Goal: Task Accomplishment & Management: Manage account settings

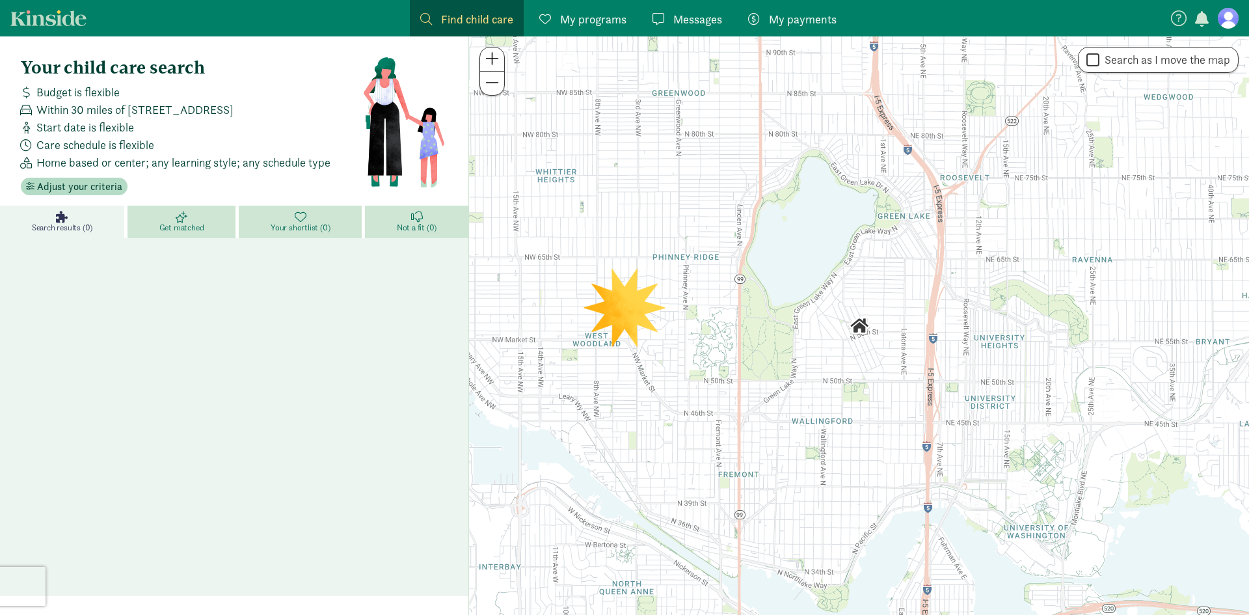
click at [789, 17] on span "My payments" at bounding box center [803, 19] width 68 height 18
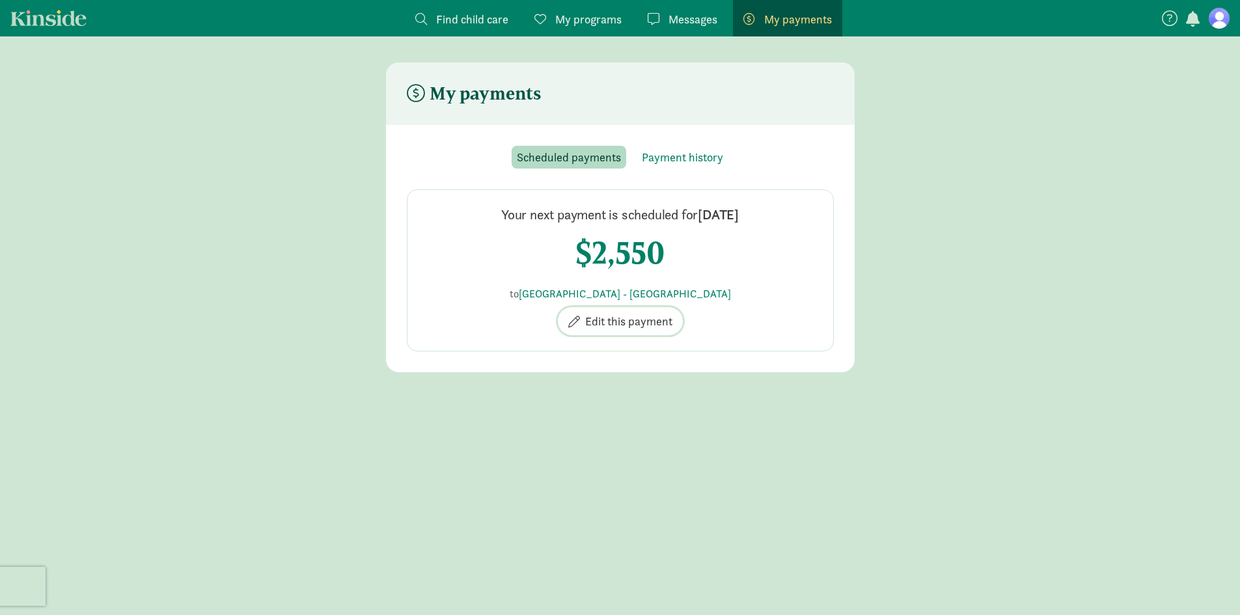
click at [642, 322] on span "Edit this payment" at bounding box center [628, 321] width 87 height 18
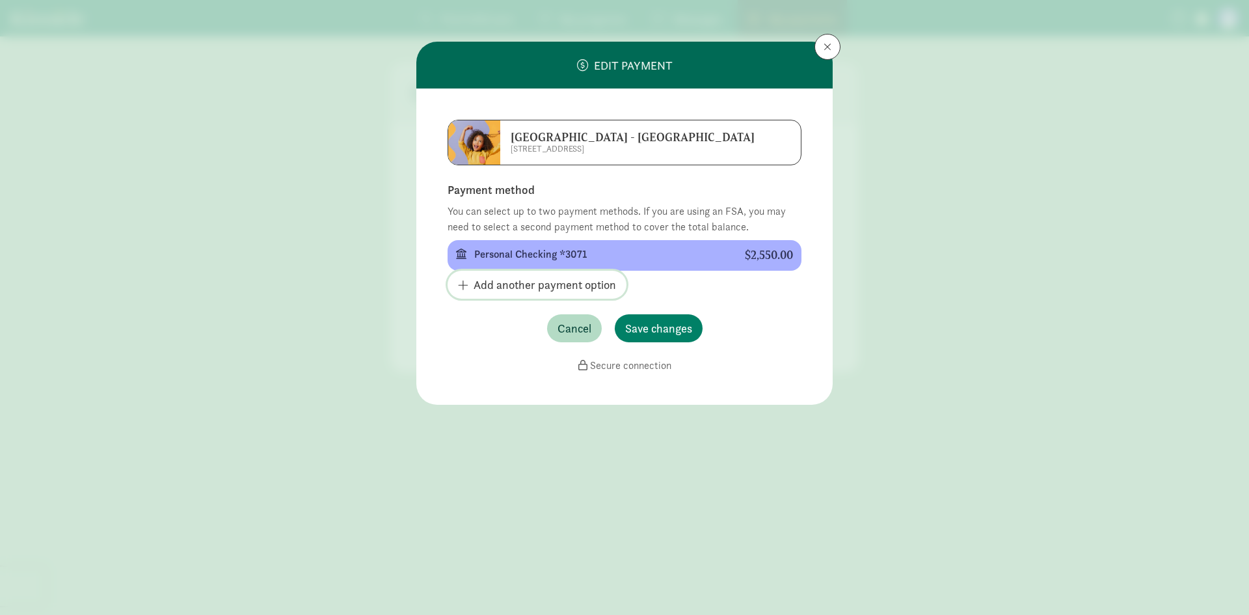
click at [604, 287] on span "Add another payment option" at bounding box center [545, 285] width 143 height 18
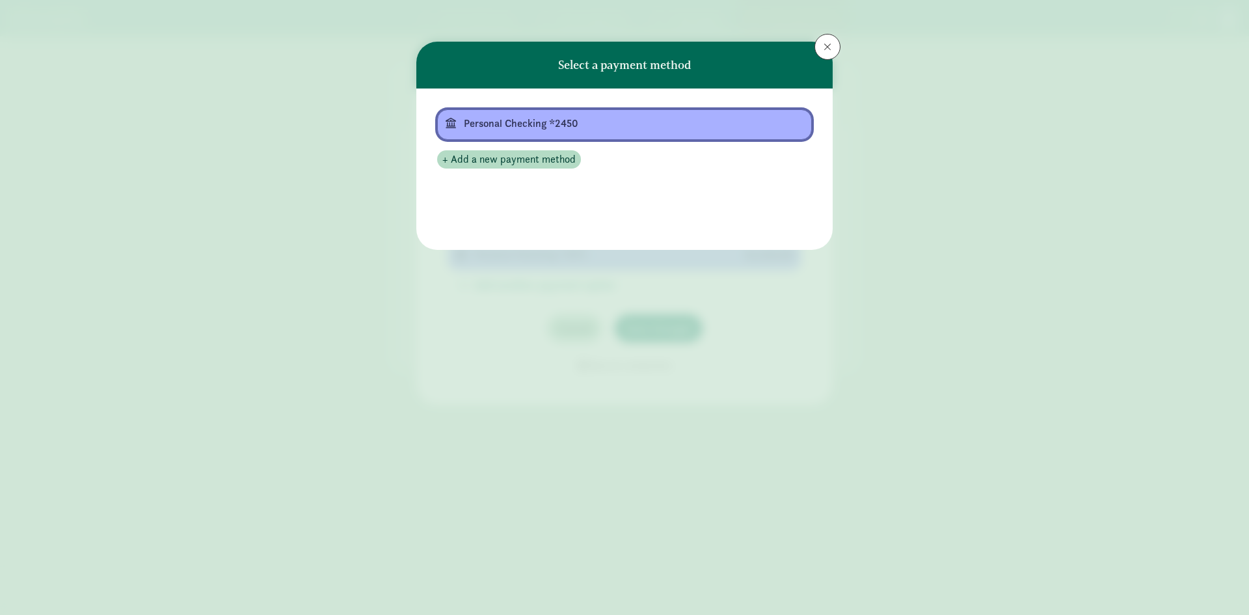
click at [573, 125] on div "Personal Checking *2450" at bounding box center [623, 124] width 319 height 16
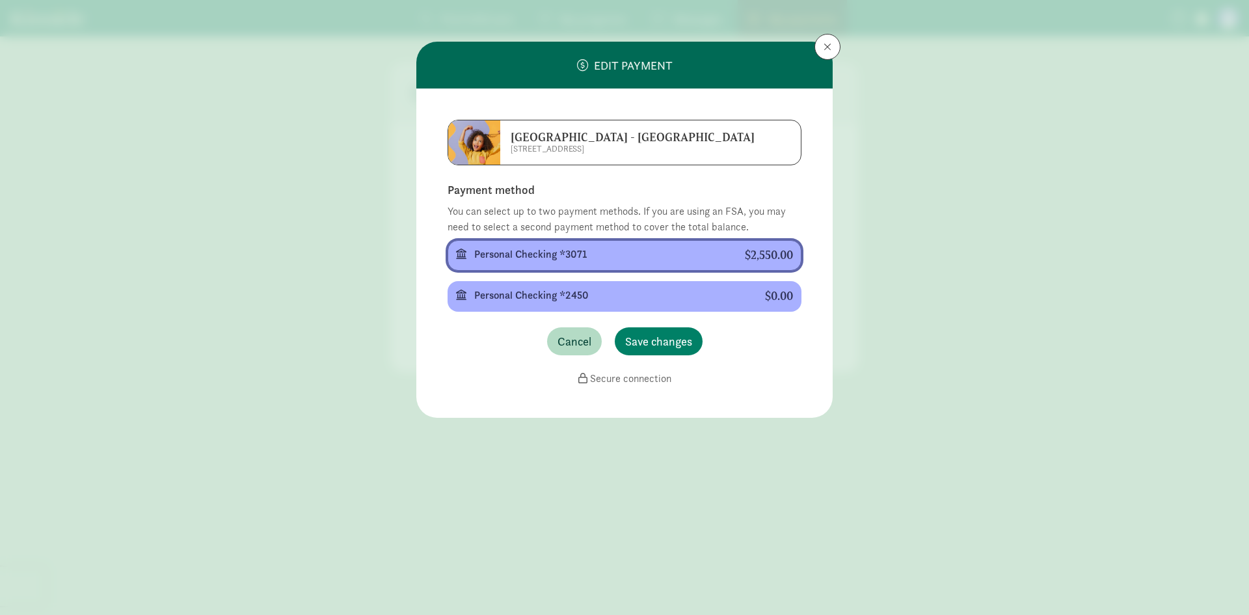
click at [770, 264] on div at bounding box center [633, 264] width 319 height 1
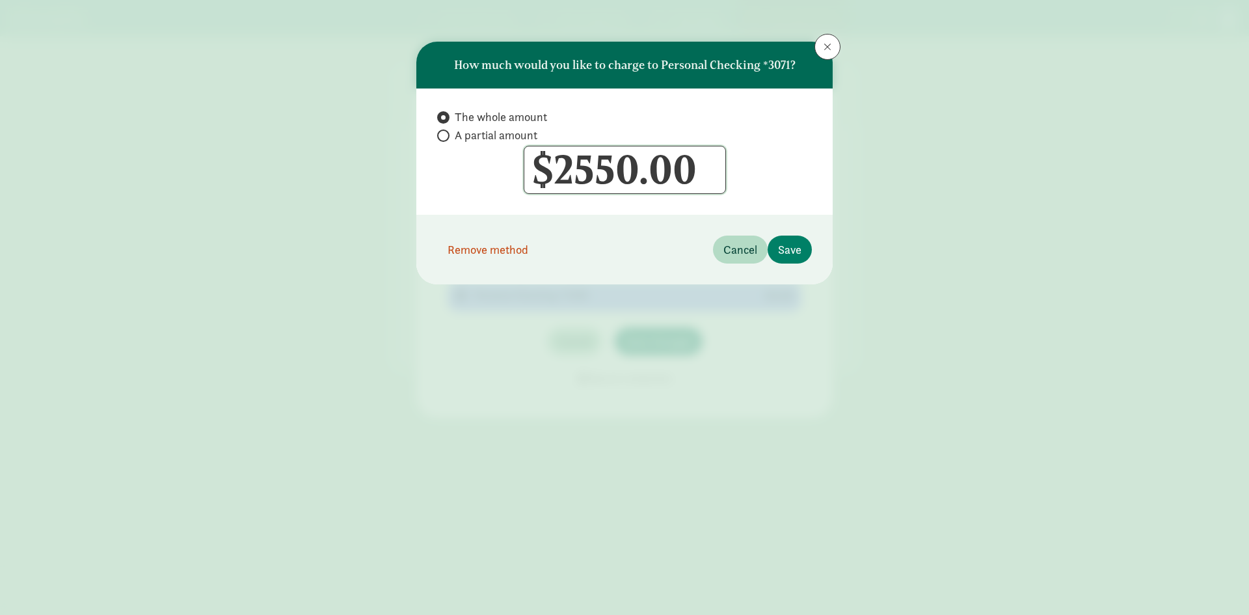
click at [624, 170] on input "2550" at bounding box center [625, 169] width 201 height 47
drag, startPoint x: 641, startPoint y: 174, endPoint x: 557, endPoint y: 176, distance: 84.0
click at [557, 176] on input "2550" at bounding box center [625, 169] width 201 height 47
type input "1400"
click at [780, 249] on span "Save" at bounding box center [789, 250] width 23 height 18
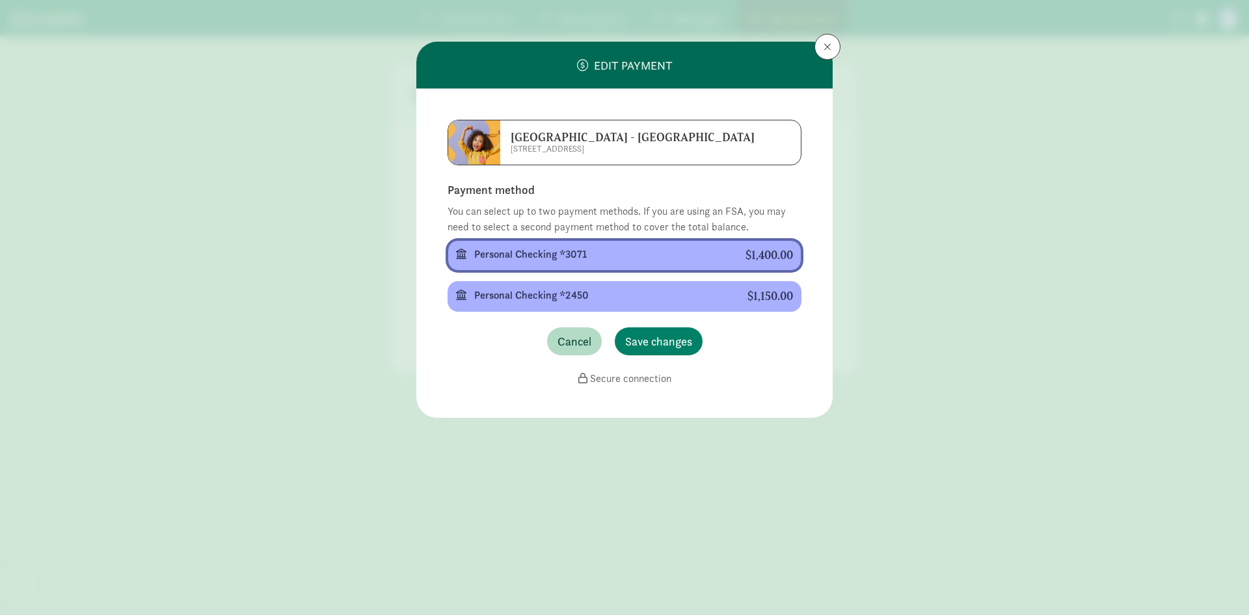
click at [757, 259] on div "$1,400.00" at bounding box center [770, 256] width 48 height 14
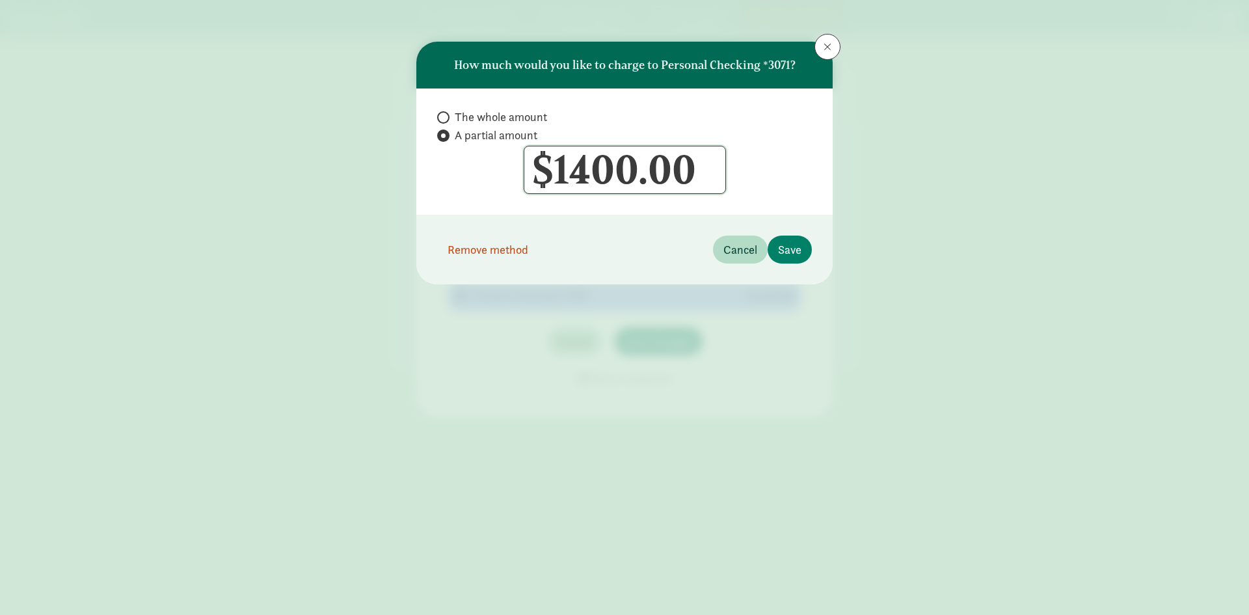
click at [593, 165] on input "1400" at bounding box center [625, 169] width 201 height 47
type input "1300"
click at [801, 239] on button "Save" at bounding box center [790, 250] width 44 height 28
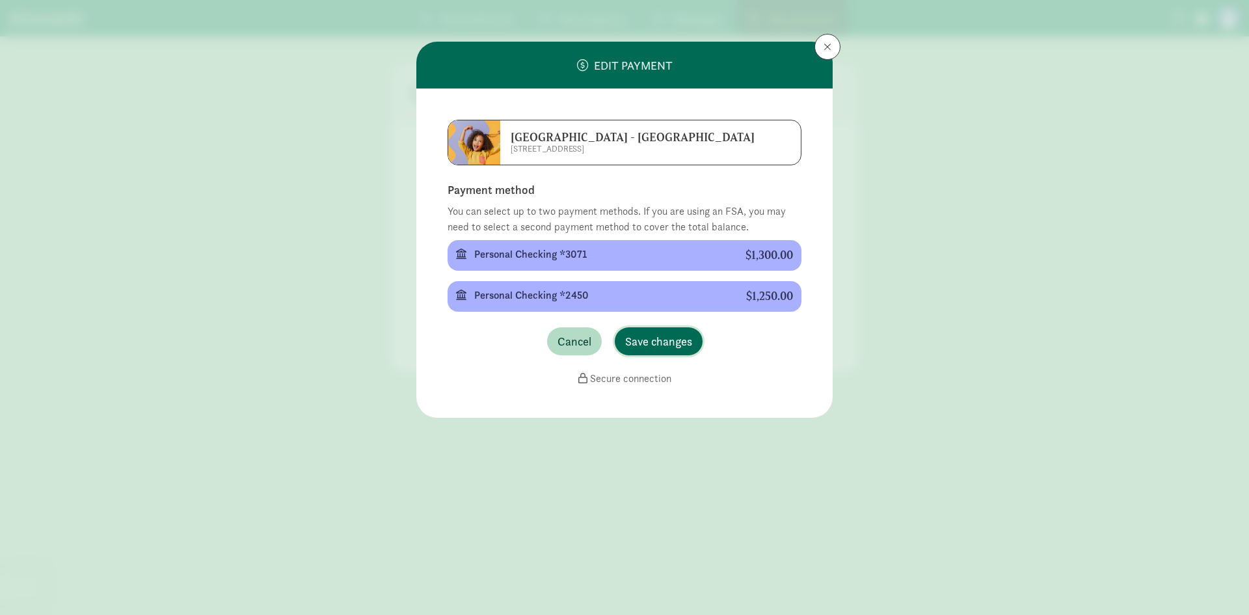
click at [632, 338] on span "Save changes" at bounding box center [658, 342] width 67 height 18
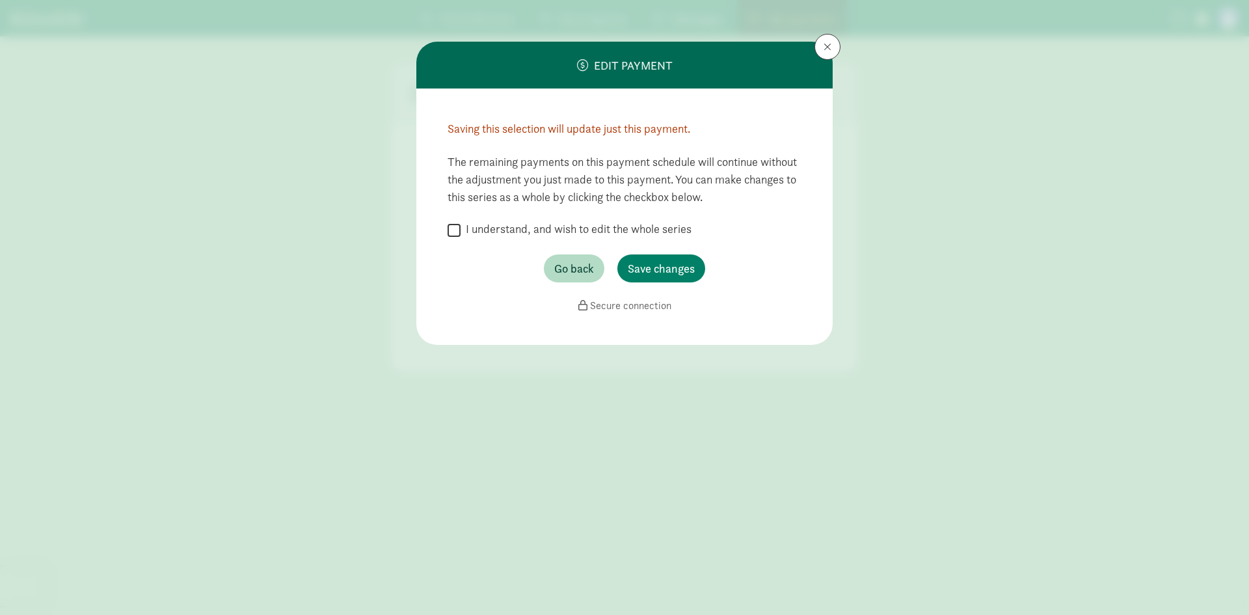
click at [642, 228] on label "I understand, and wish to edit the whole series" at bounding box center [576, 229] width 231 height 16
click at [461, 228] on input "I understand, and wish to edit the whole series" at bounding box center [454, 230] width 13 height 18
checkbox input "true"
click at [644, 267] on span "Save changes" at bounding box center [661, 269] width 67 height 18
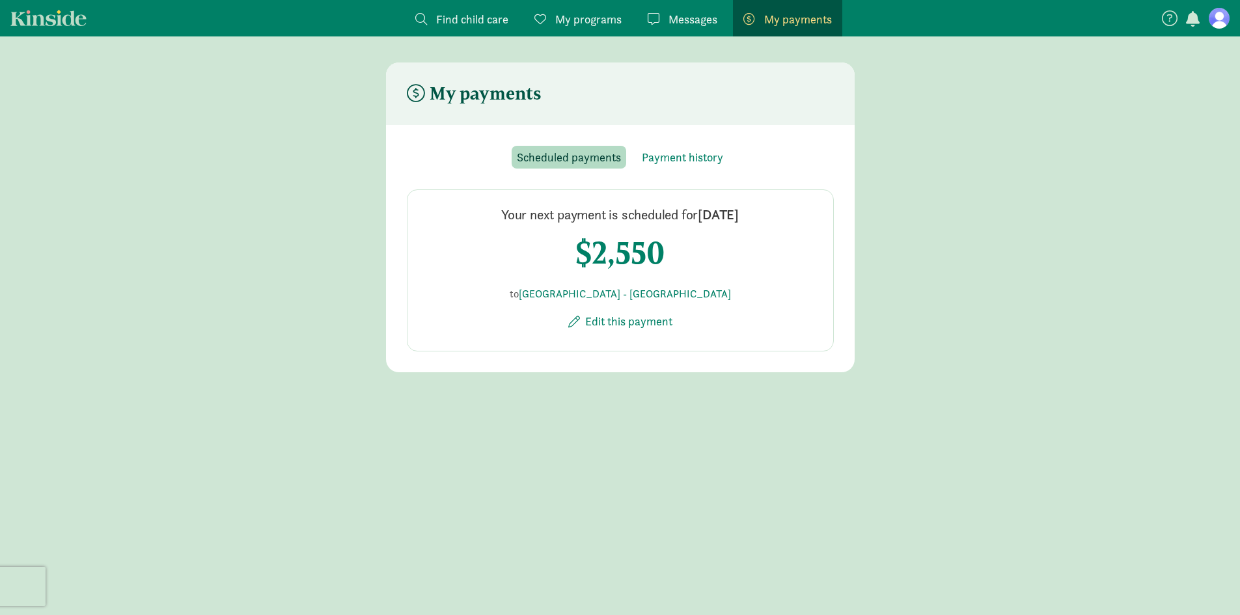
click at [1225, 19] on figure at bounding box center [1218, 18] width 21 height 21
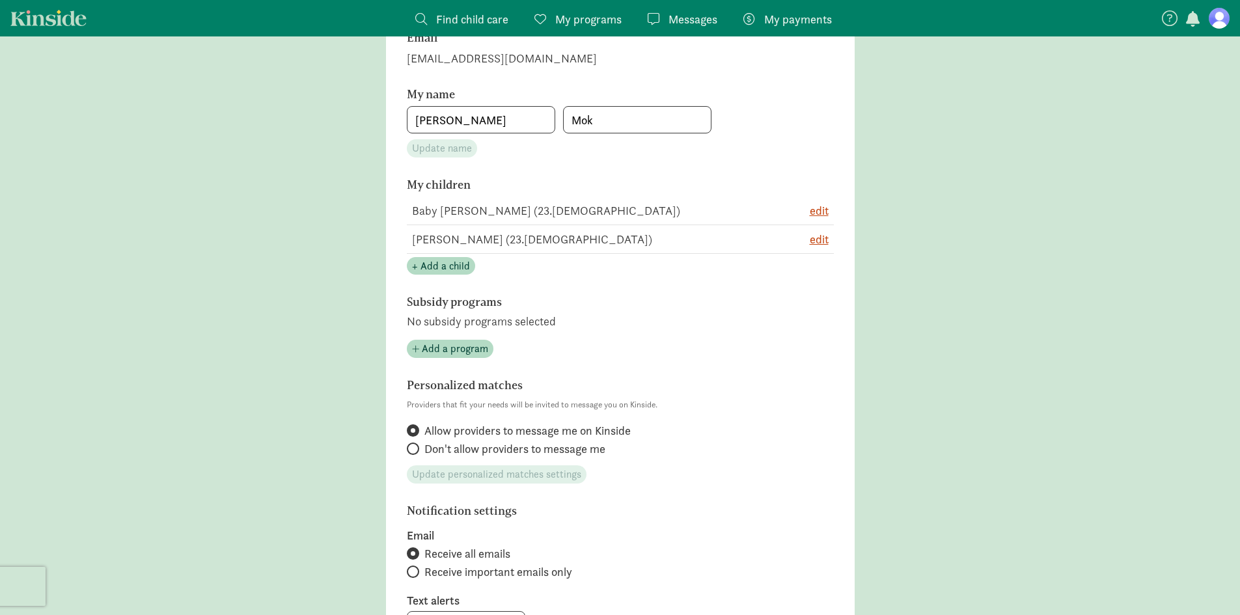
scroll to position [456, 0]
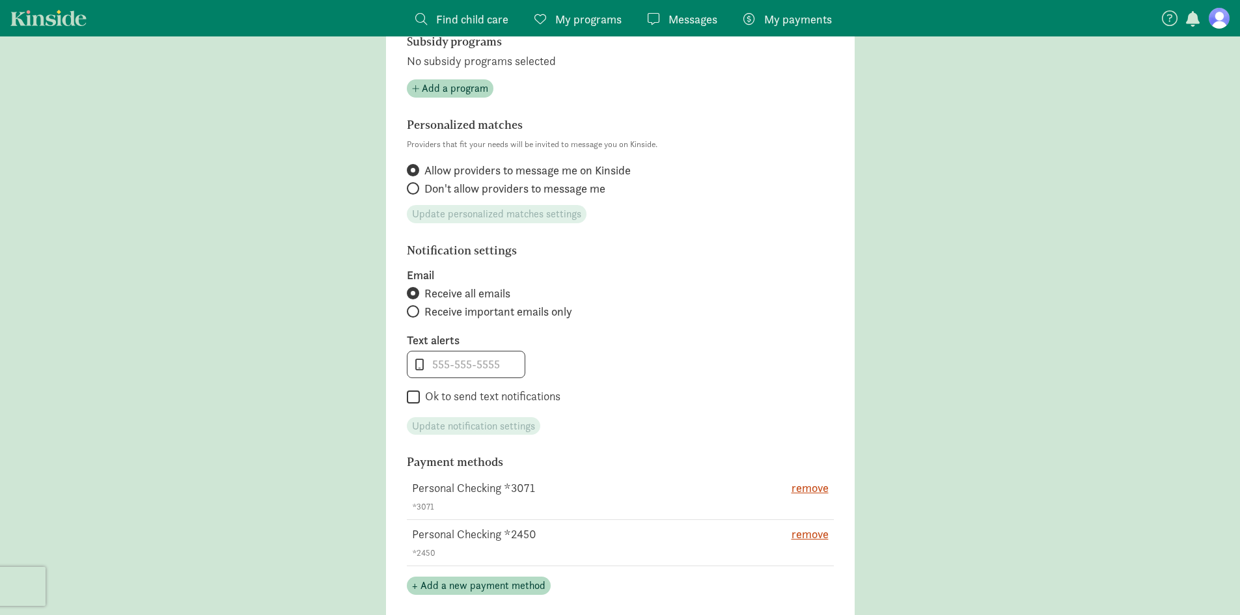
click at [462, 534] on td "Personal Checking *2450 *2450" at bounding box center [588, 543] width 362 height 46
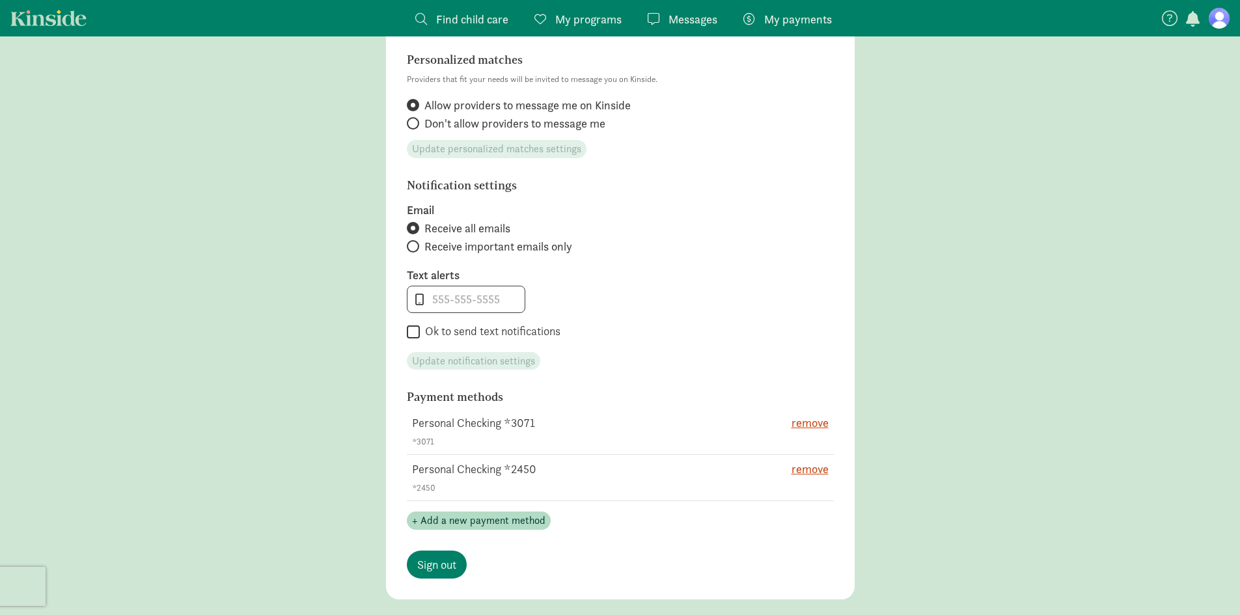
click at [431, 480] on td "Personal Checking *2450 *2450" at bounding box center [588, 478] width 362 height 46
click at [439, 470] on td "Personal Checking *2450 *2450" at bounding box center [588, 478] width 362 height 46
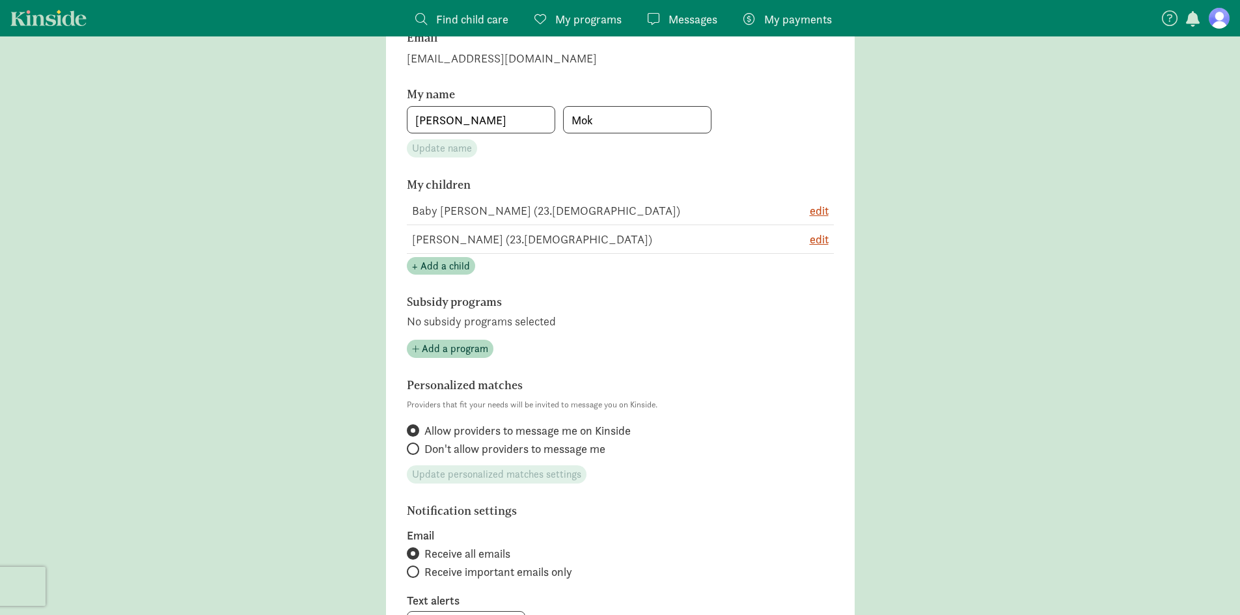
scroll to position [0, 0]
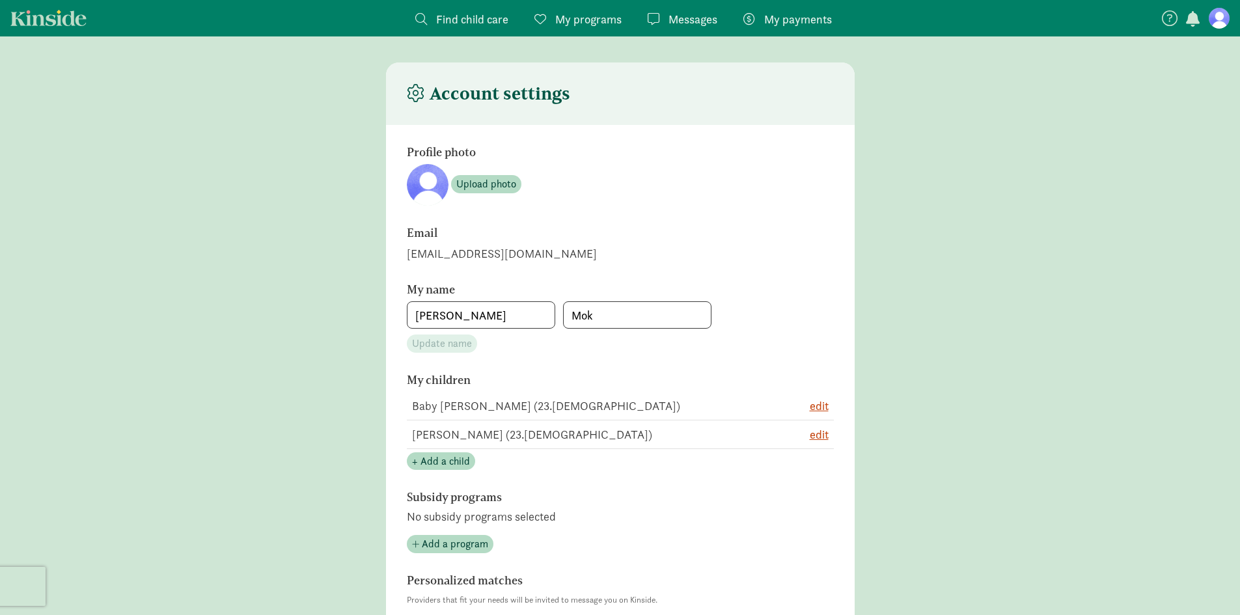
click at [790, 25] on span "My payments" at bounding box center [798, 19] width 68 height 18
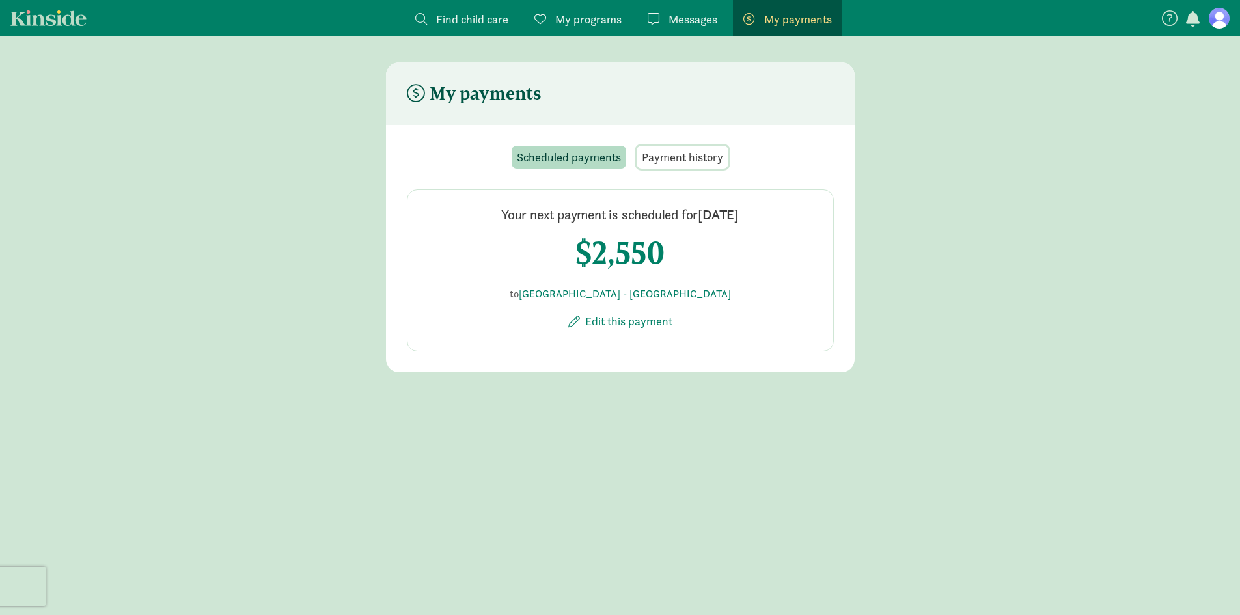
click at [688, 159] on span "Payment history" at bounding box center [682, 157] width 81 height 18
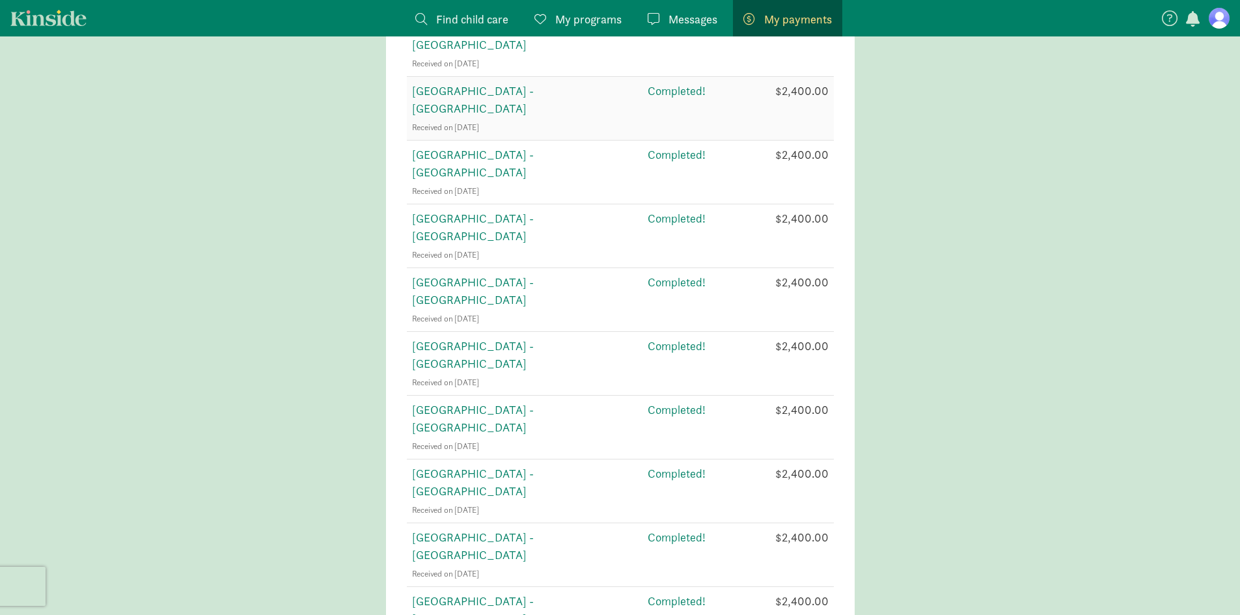
scroll to position [342, 0]
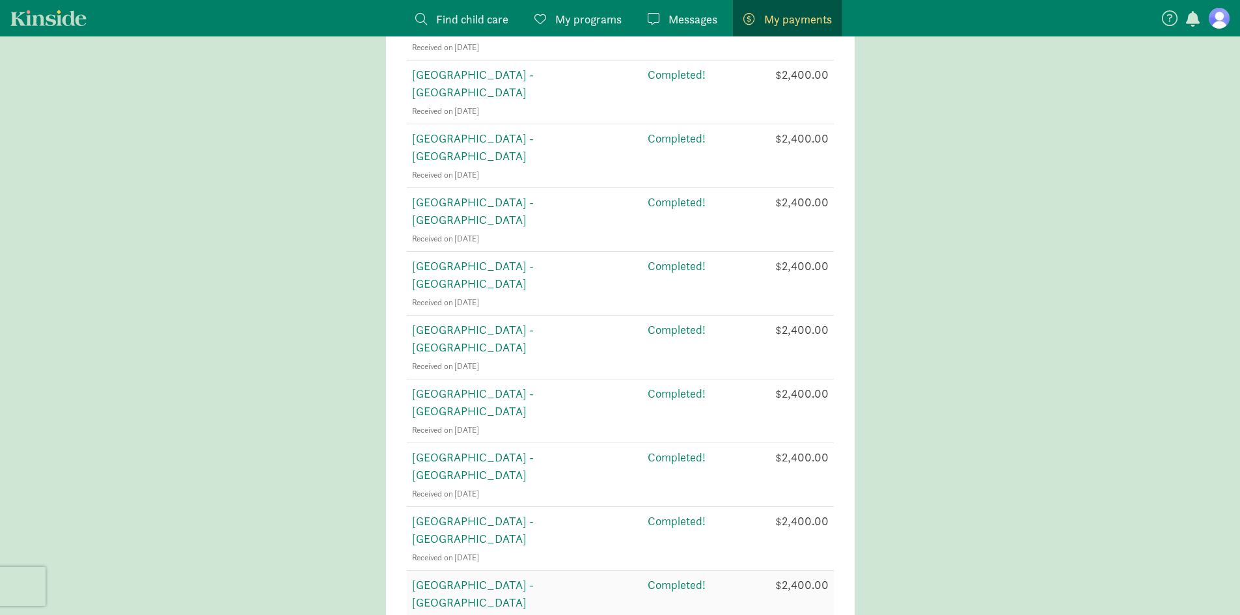
click at [531, 577] on span "[GEOGRAPHIC_DATA] - [GEOGRAPHIC_DATA]" at bounding box center [473, 593] width 122 height 33
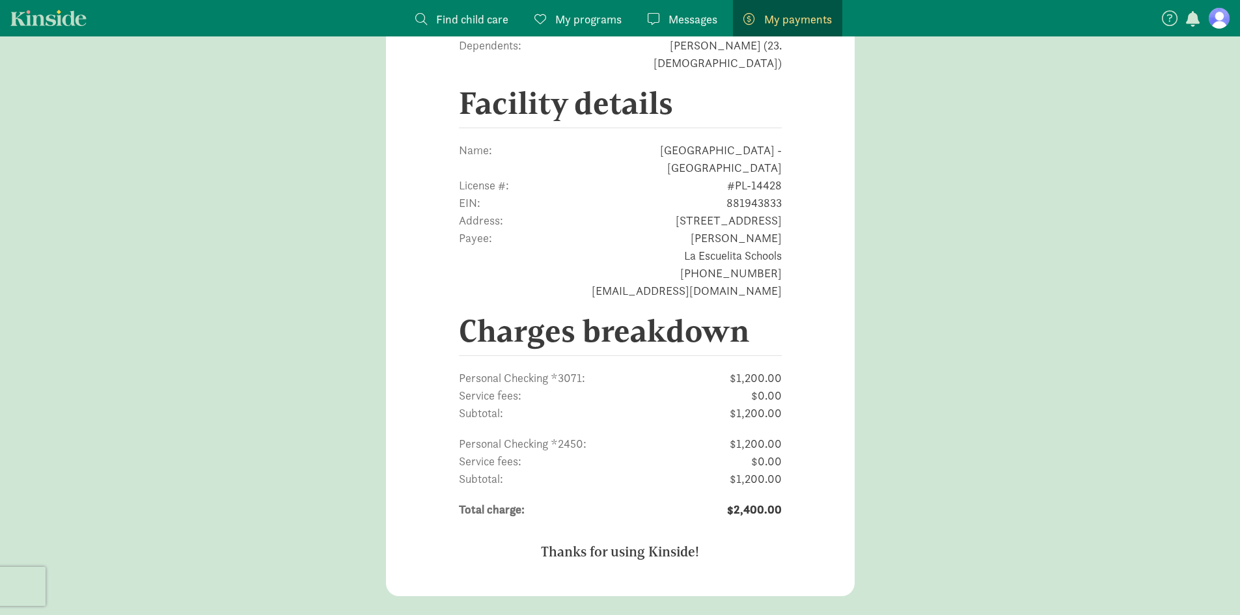
scroll to position [146, 0]
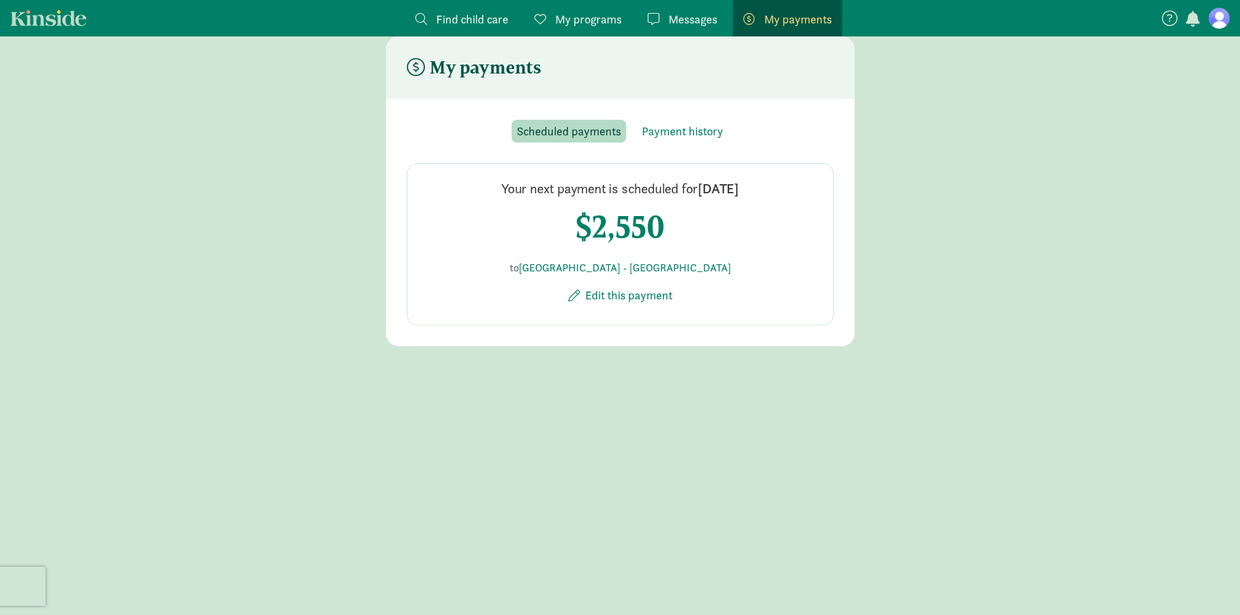
scroll to position [26, 0]
click at [668, 126] on span "Payment history" at bounding box center [682, 131] width 81 height 18
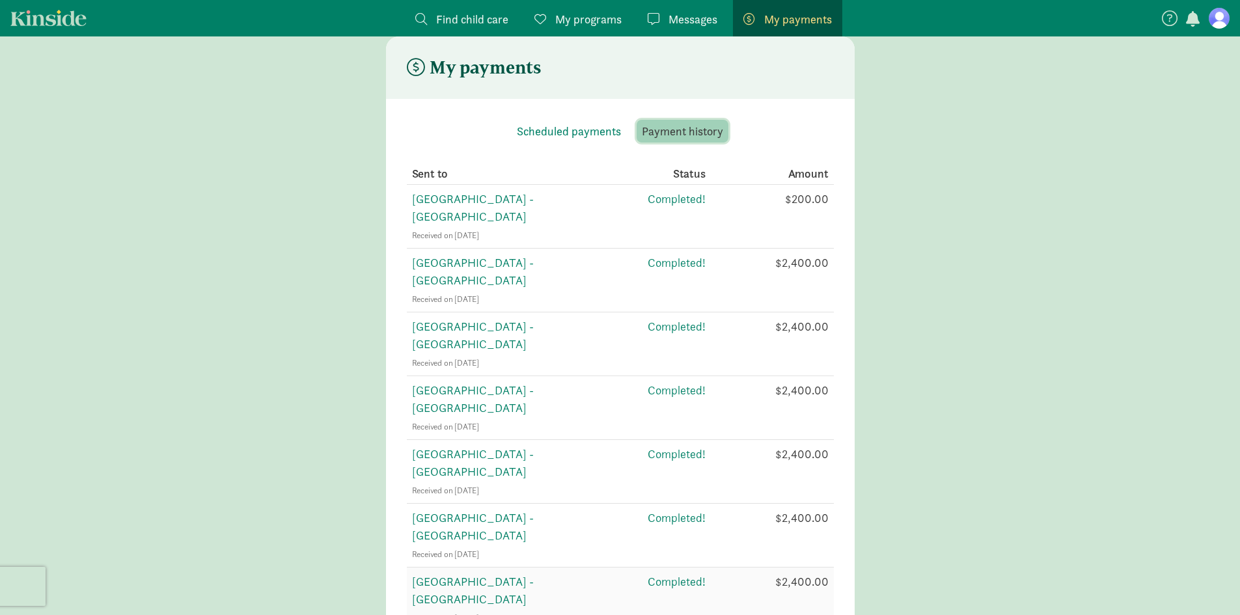
scroll to position [286, 0]
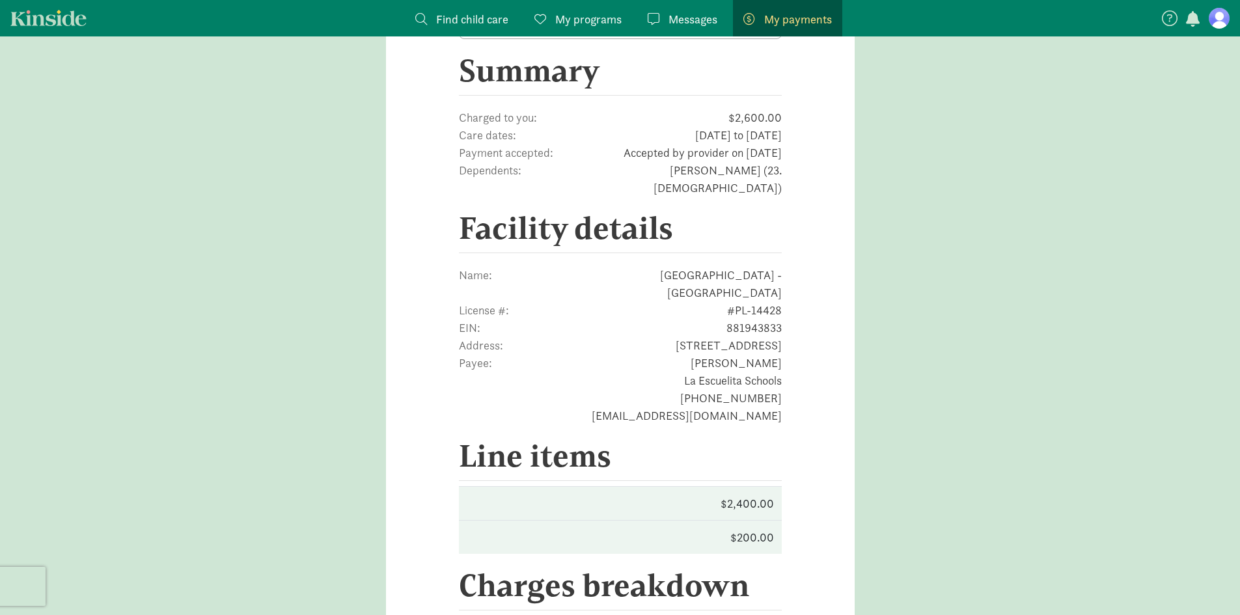
scroll to position [21, 0]
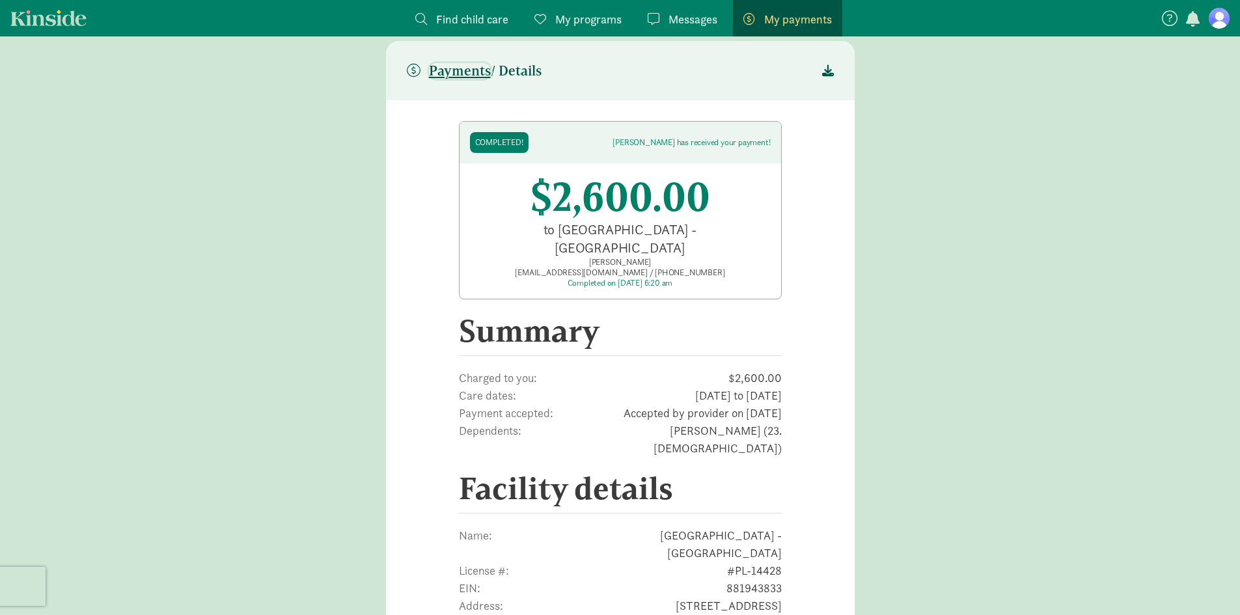
click at [482, 72] on span "Payments" at bounding box center [460, 71] width 62 height 16
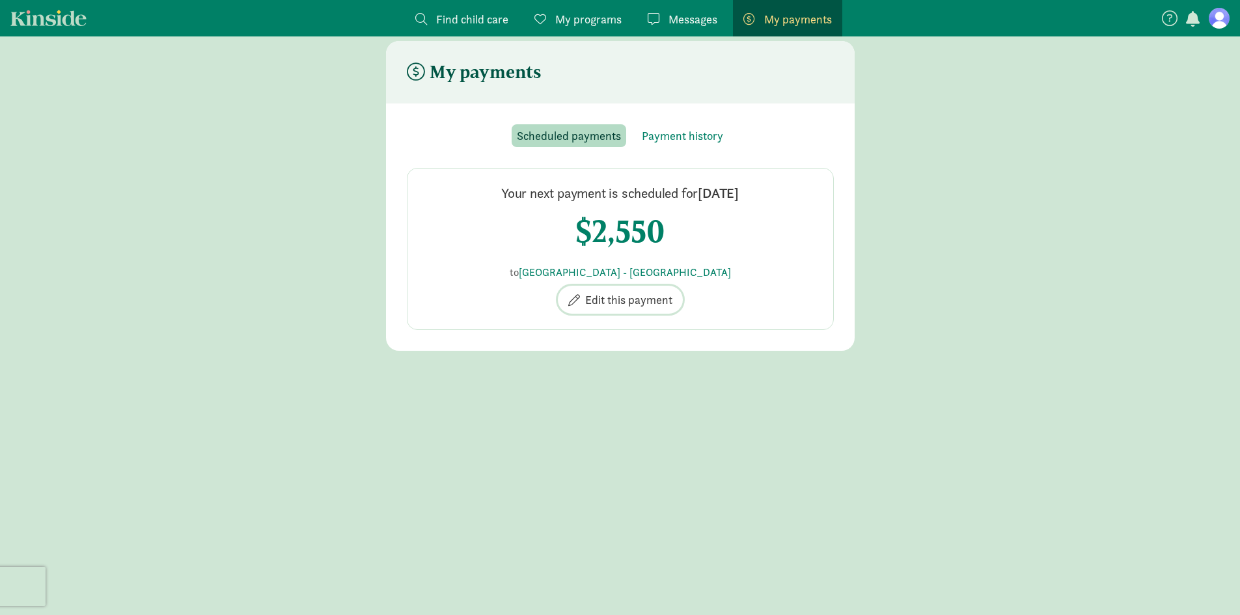
click at [628, 305] on span "Edit this payment" at bounding box center [628, 300] width 87 height 18
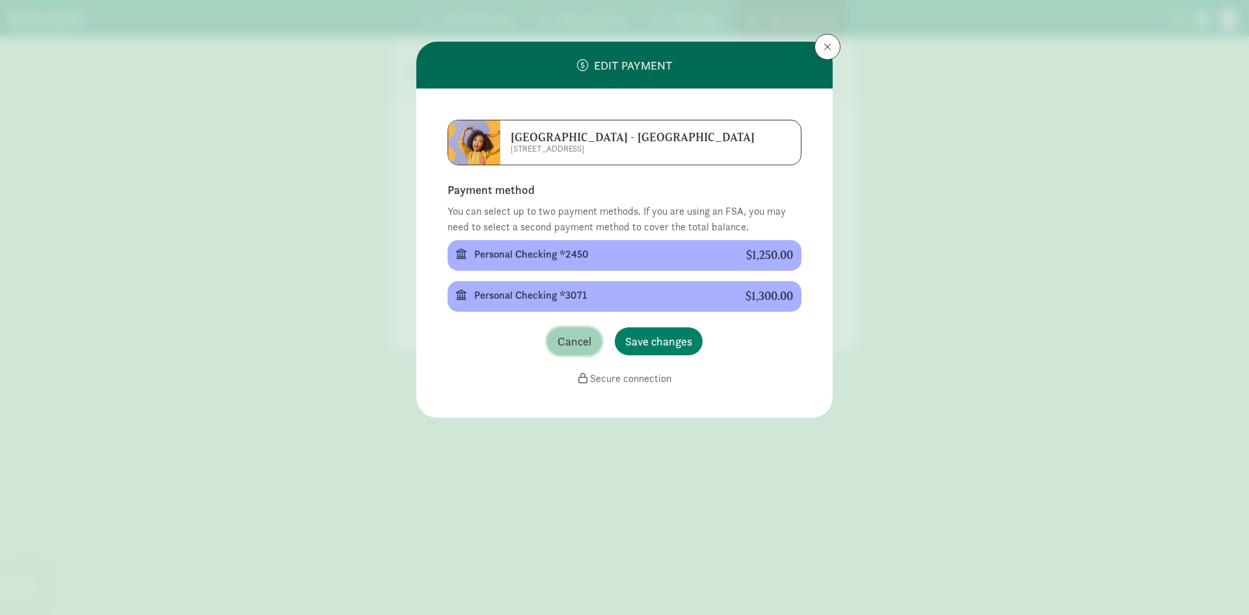
click at [586, 348] on span "Cancel" at bounding box center [575, 342] width 34 height 18
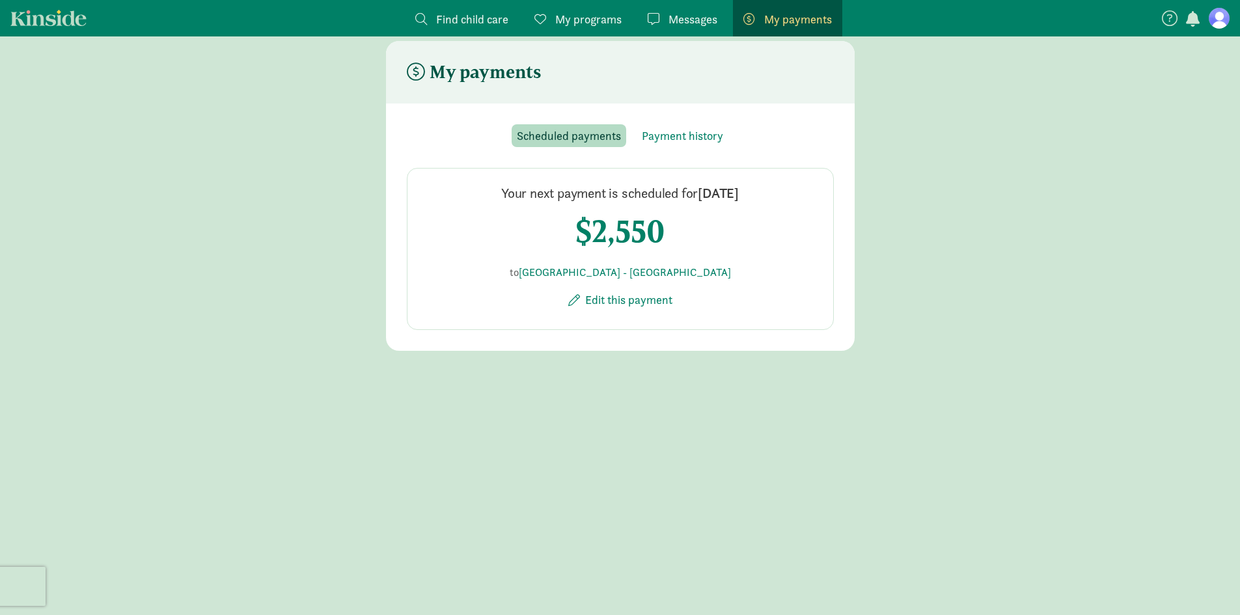
click at [1225, 20] on figure at bounding box center [1218, 18] width 21 height 21
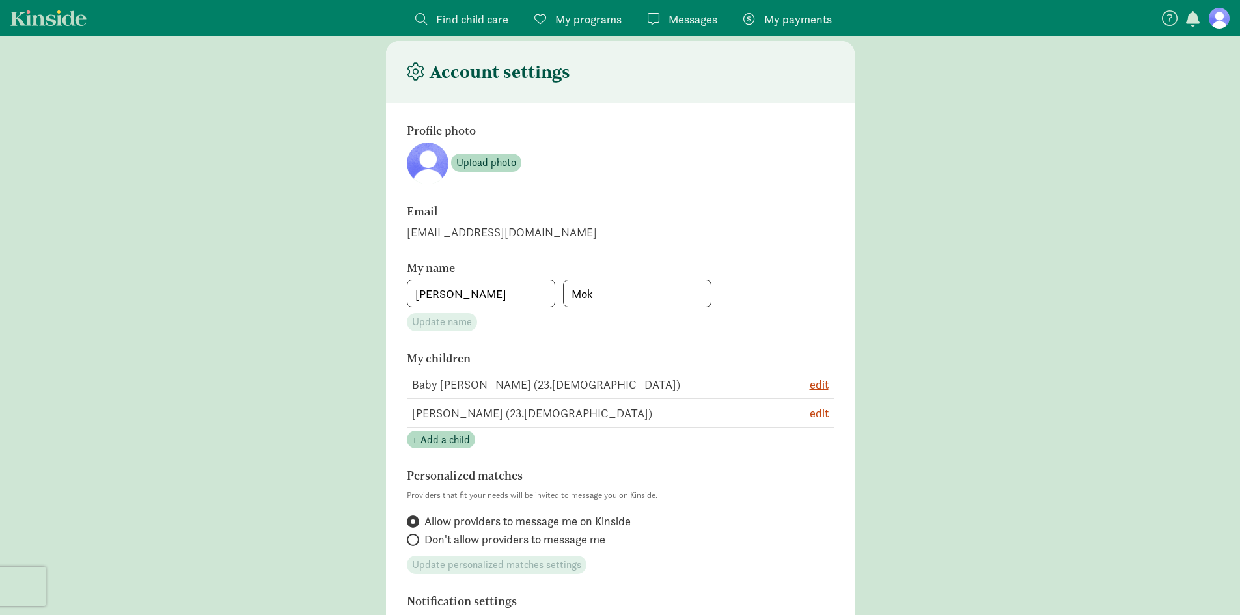
click at [1215, 21] on figure at bounding box center [1218, 18] width 21 height 21
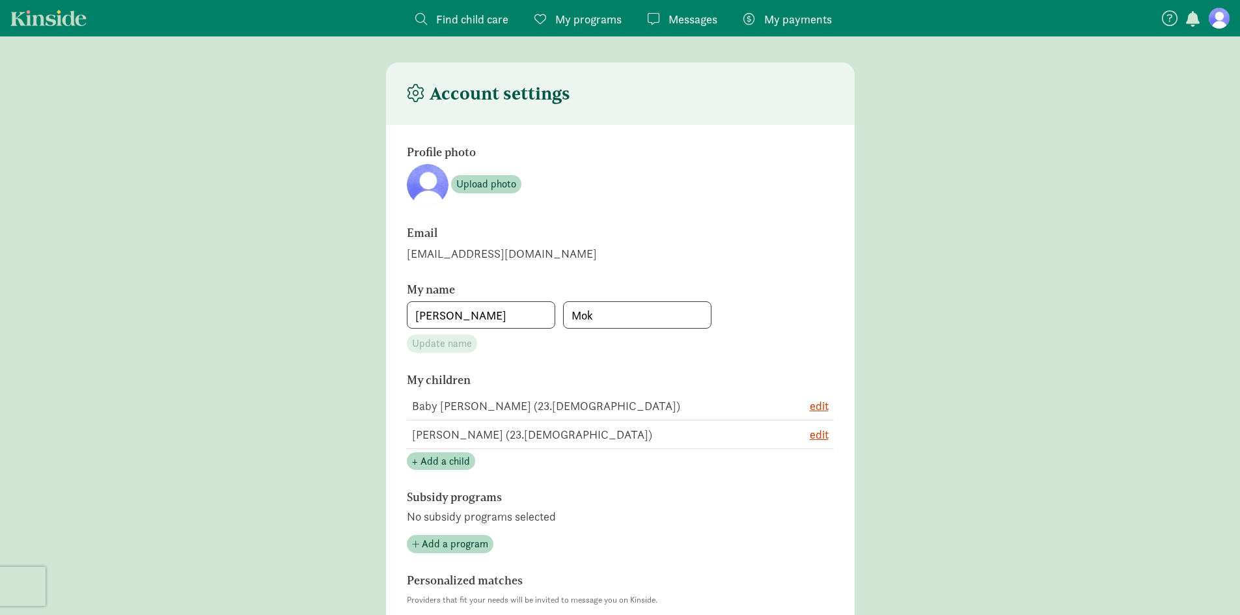
click at [805, 8] on link "My payments Pay" at bounding box center [787, 18] width 109 height 36
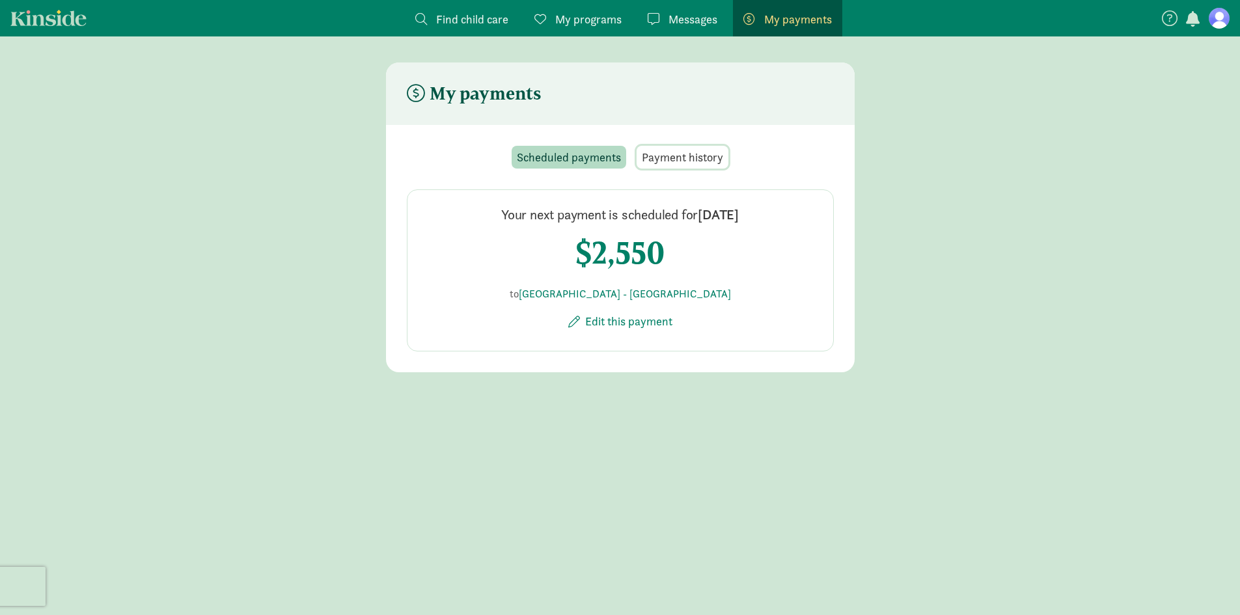
click at [700, 163] on span "Payment history" at bounding box center [682, 157] width 81 height 18
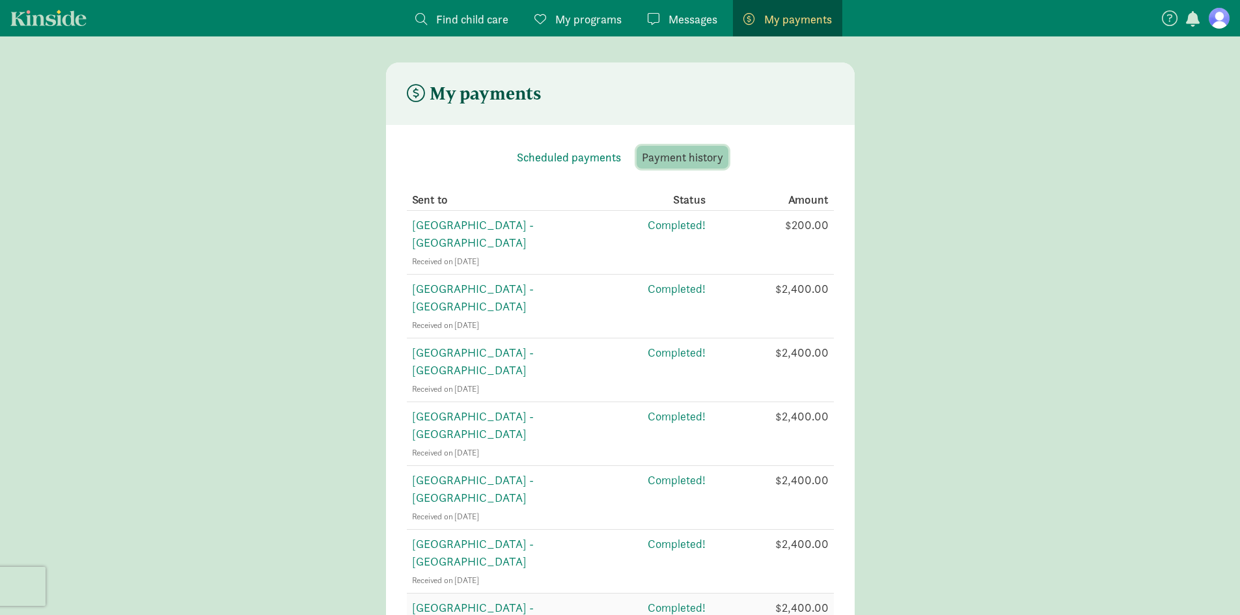
scroll to position [325, 0]
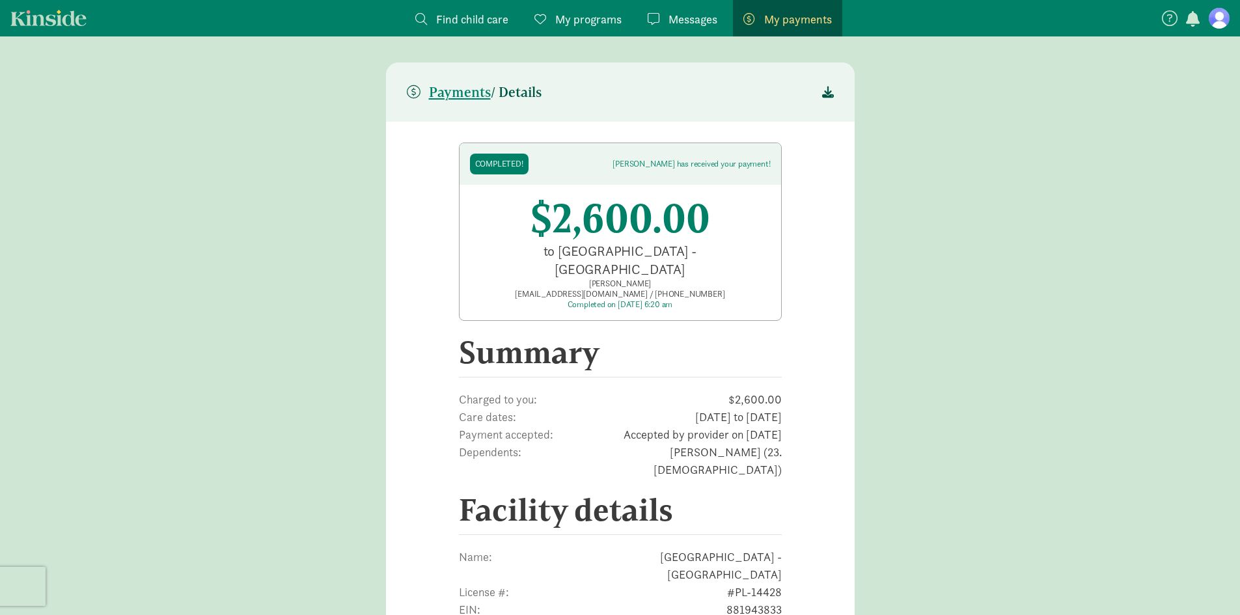
click at [831, 89] on icon at bounding box center [828, 92] width 12 height 12
click at [1217, 20] on figure at bounding box center [1218, 18] width 21 height 21
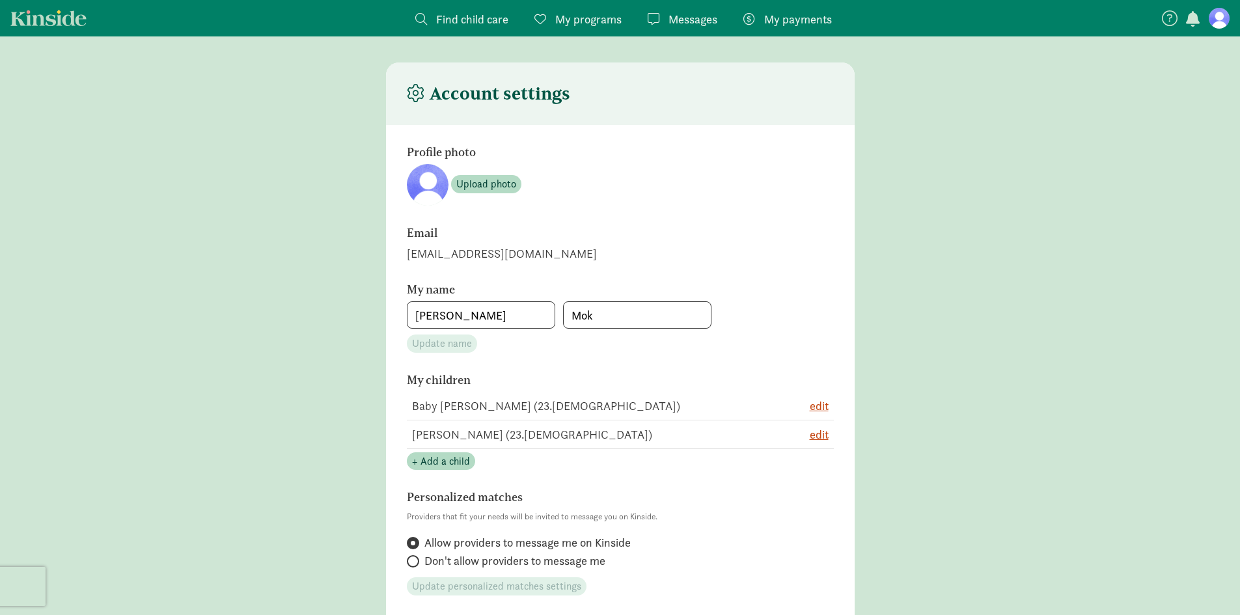
click at [1213, 32] on nav "Find child care Find My programs Programs Messages Messages My payments Pay" at bounding box center [620, 18] width 1240 height 36
click at [1215, 23] on figure at bounding box center [1218, 18] width 21 height 21
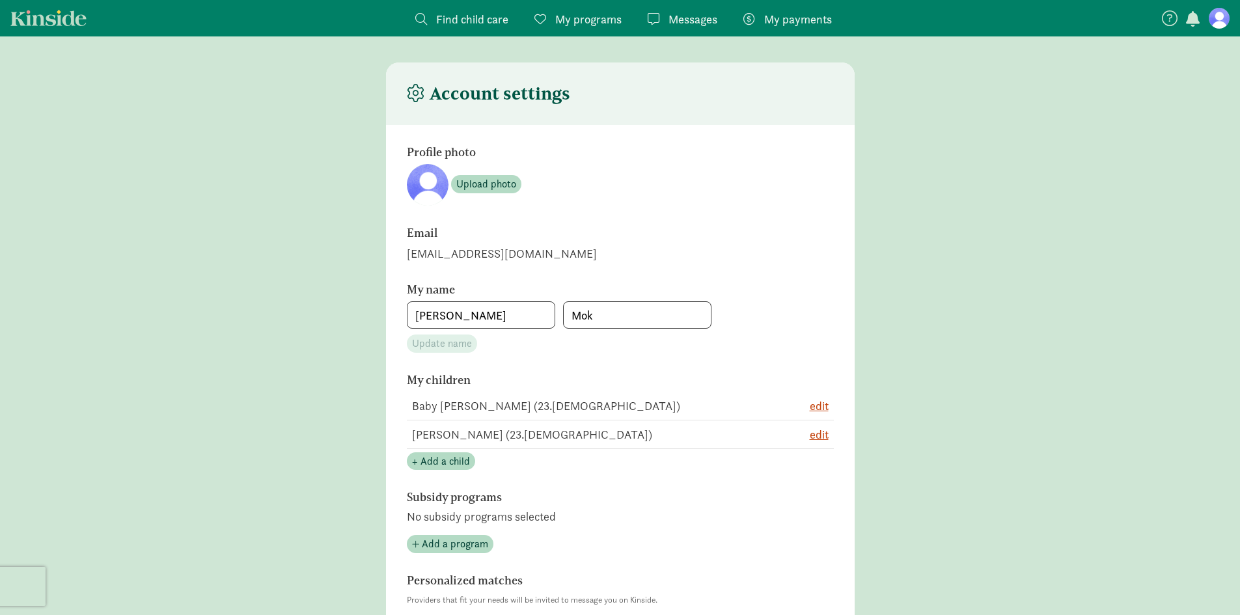
click at [1209, 18] on figure at bounding box center [1218, 18] width 21 height 21
drag, startPoint x: 1177, startPoint y: 392, endPoint x: 1229, endPoint y: 241, distance: 159.1
click at [1177, 392] on main "Account settings Profile photo Upload photo Email [EMAIL_ADDRESS][DOMAIN_NAME] …" at bounding box center [620, 624] width 1240 height 1125
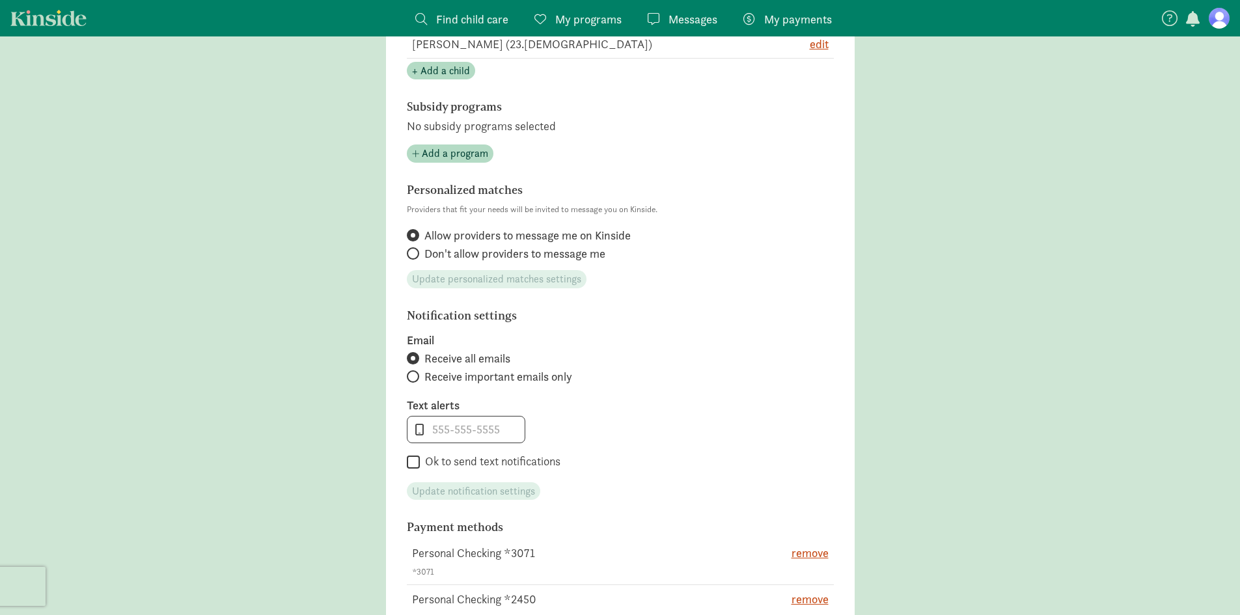
scroll to position [651, 0]
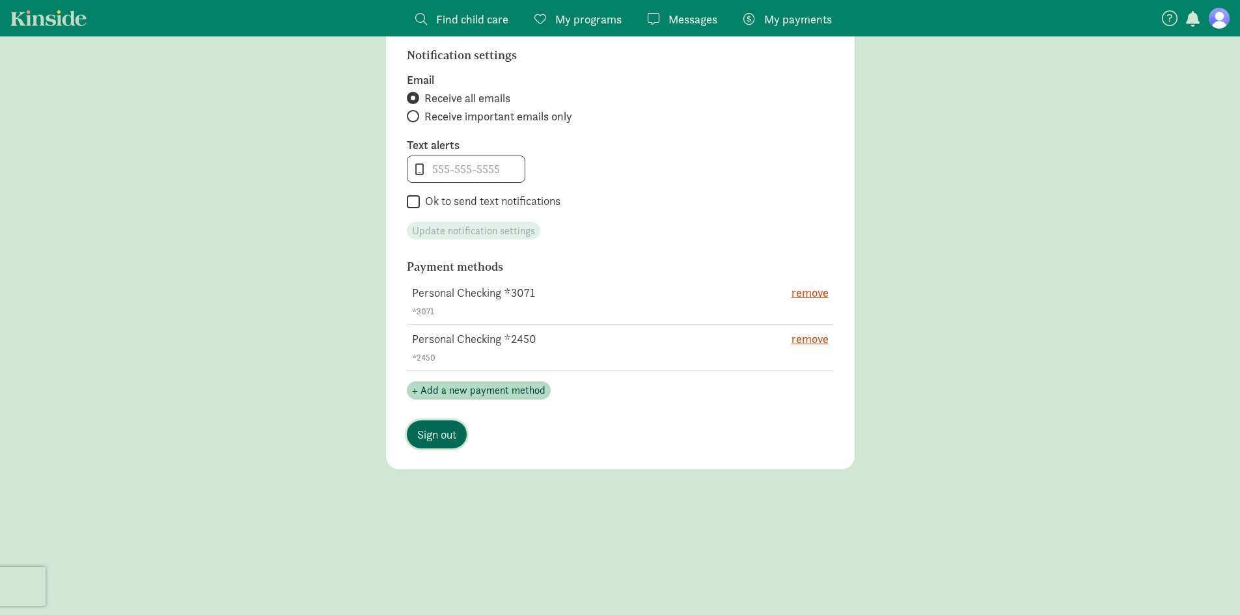
click at [450, 439] on span "Sign out" at bounding box center [436, 435] width 39 height 18
